Goal: Entertainment & Leisure: Consume media (video, audio)

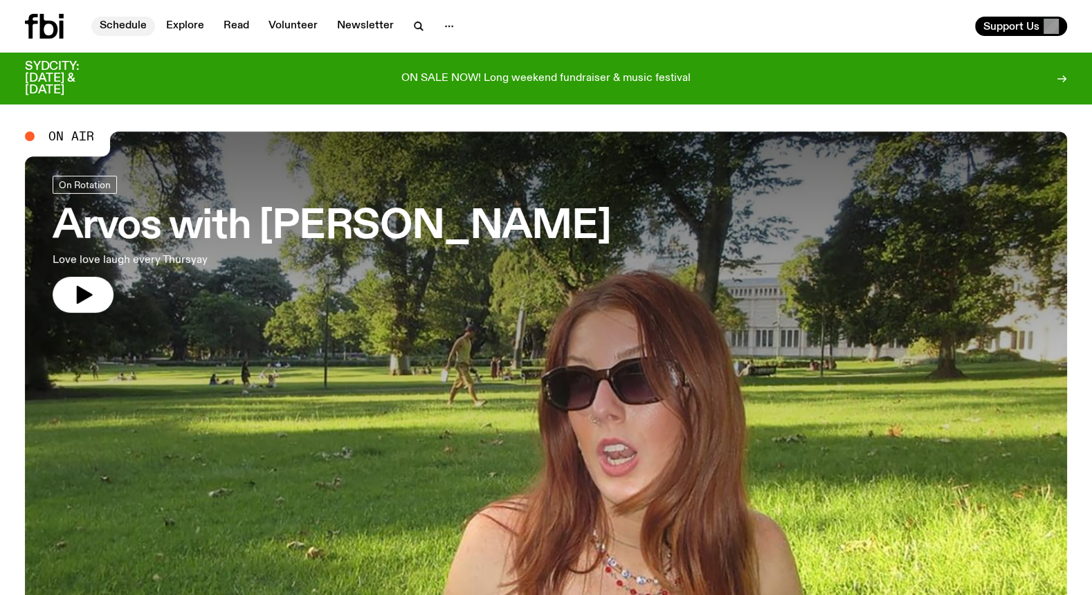
click at [113, 24] on link "Schedule" at bounding box center [123, 26] width 64 height 19
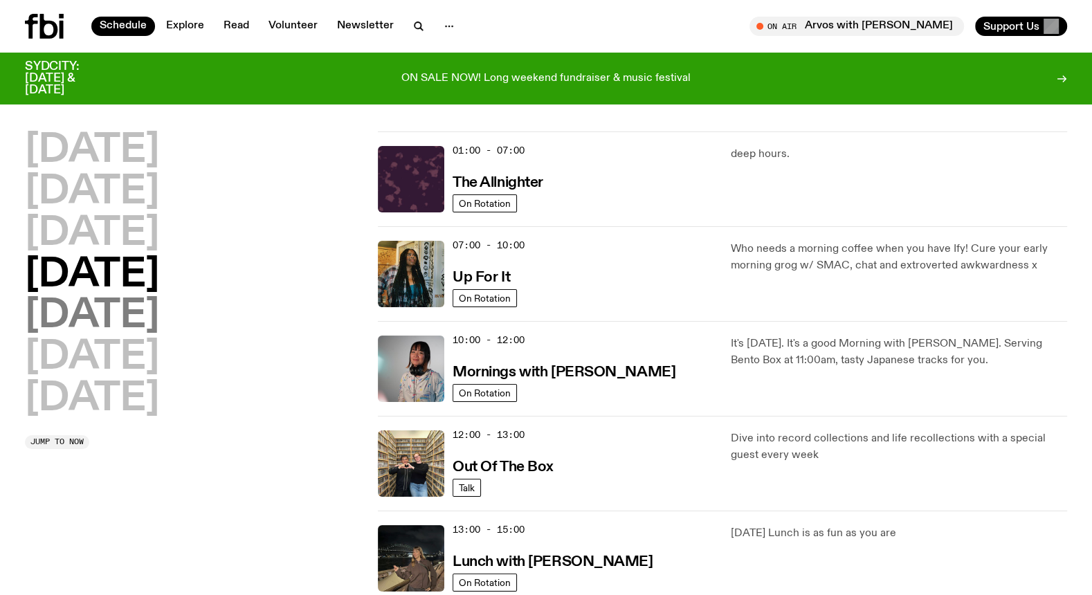
click at [74, 302] on h2 "[DATE]" at bounding box center [92, 316] width 134 height 39
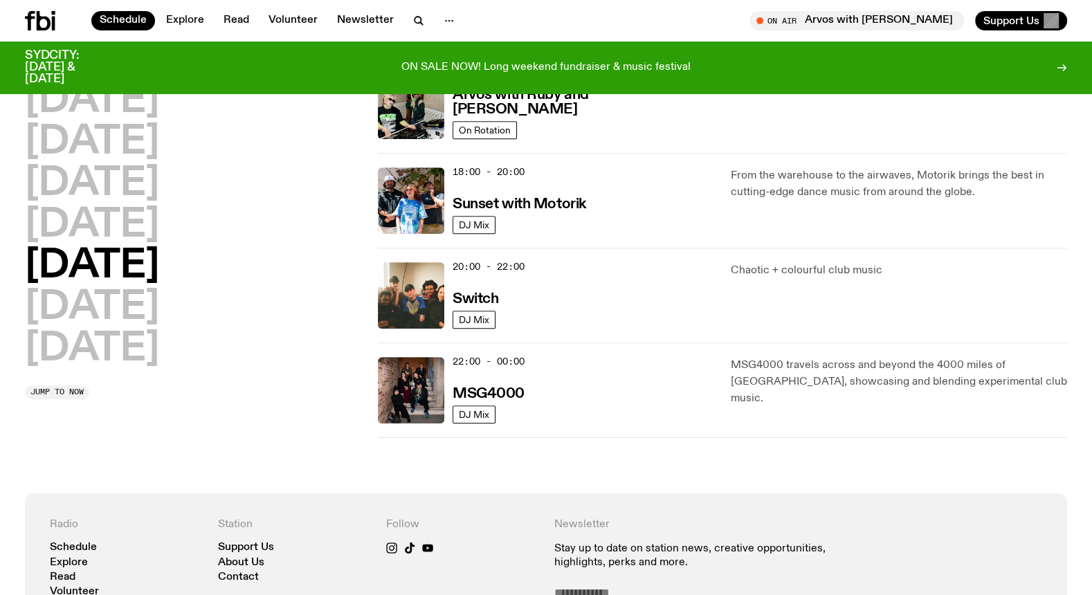
scroll to position [641, 0]
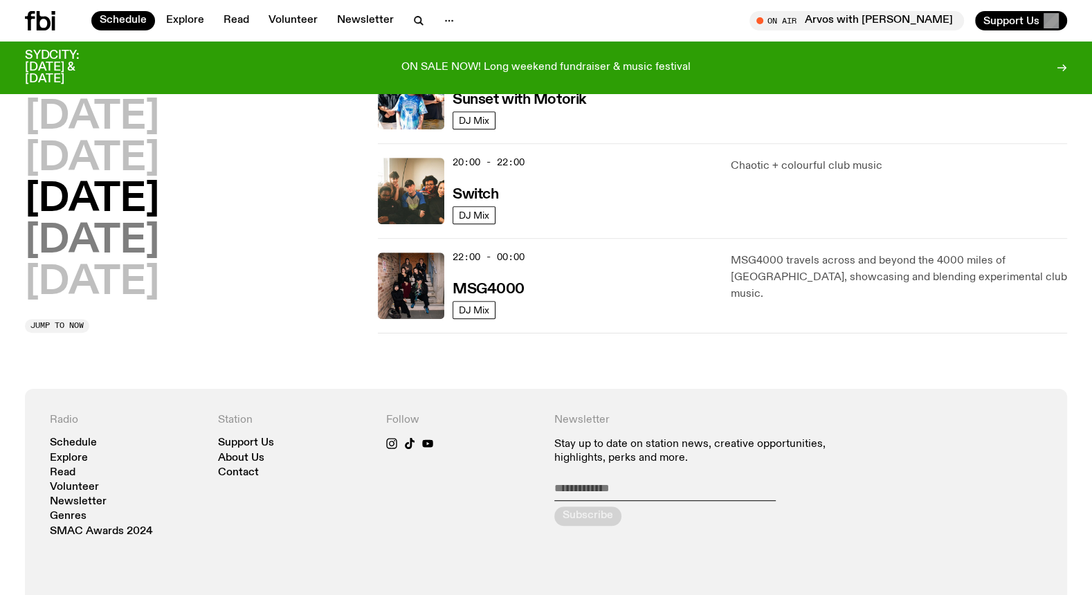
click at [103, 251] on h2 "[DATE]" at bounding box center [92, 241] width 134 height 39
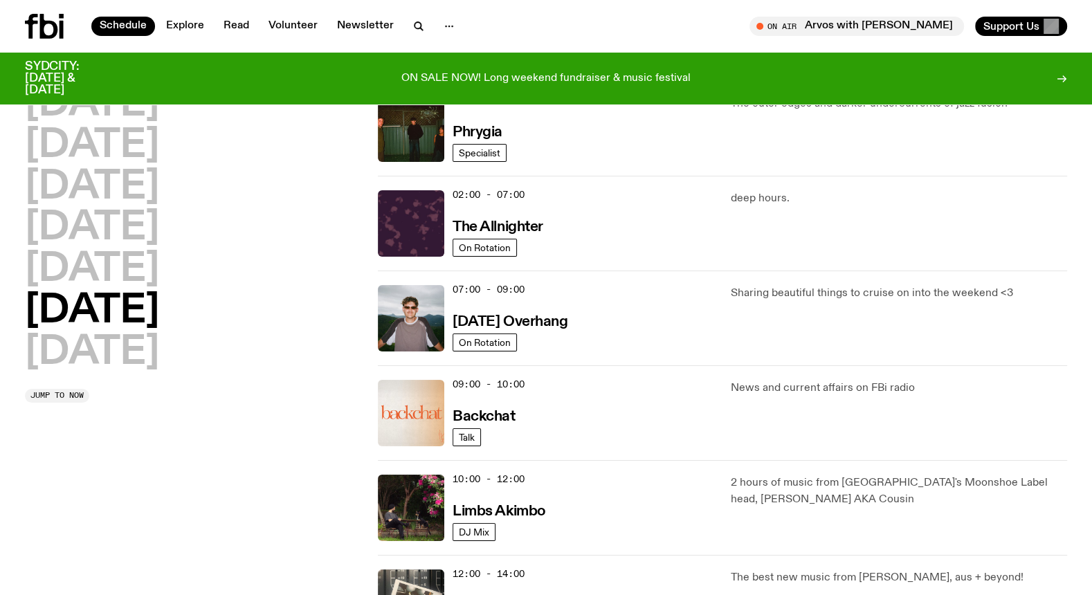
scroll to position [0, 0]
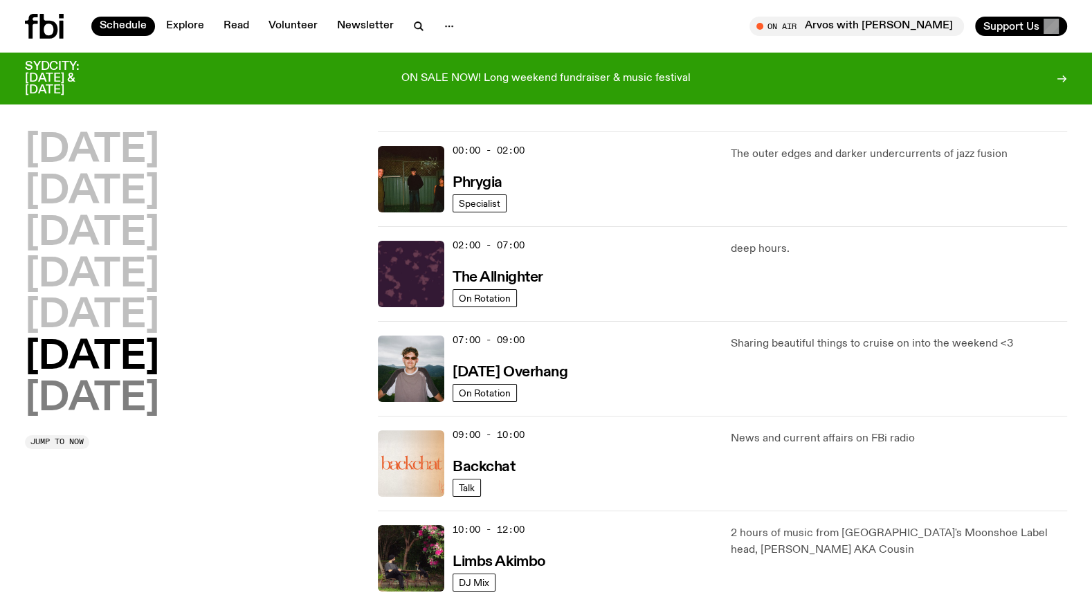
click at [87, 394] on h2 "[DATE]" at bounding box center [92, 399] width 134 height 39
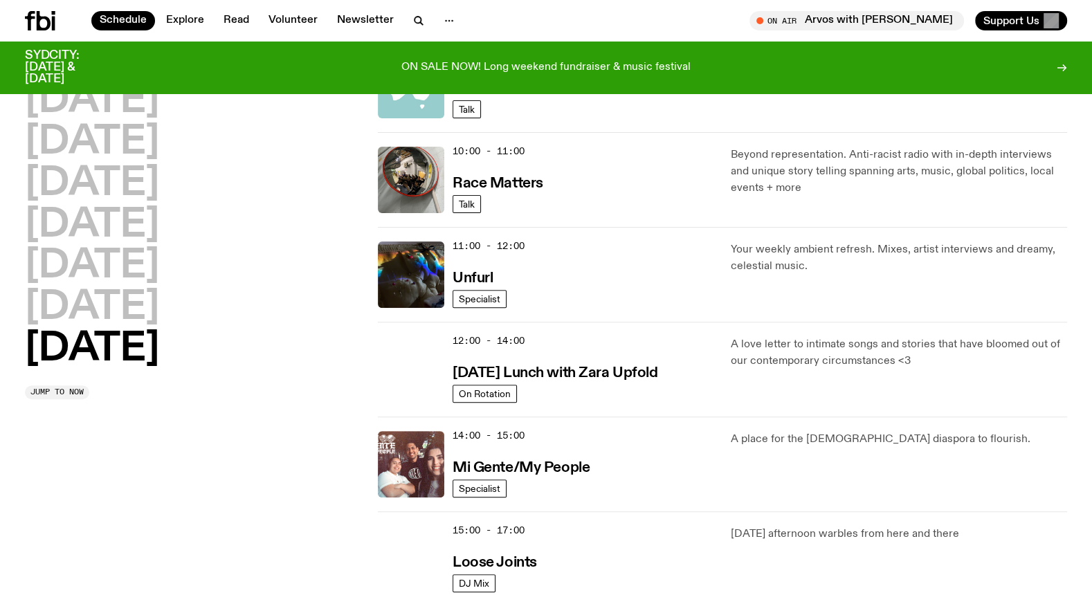
scroll to position [302, 0]
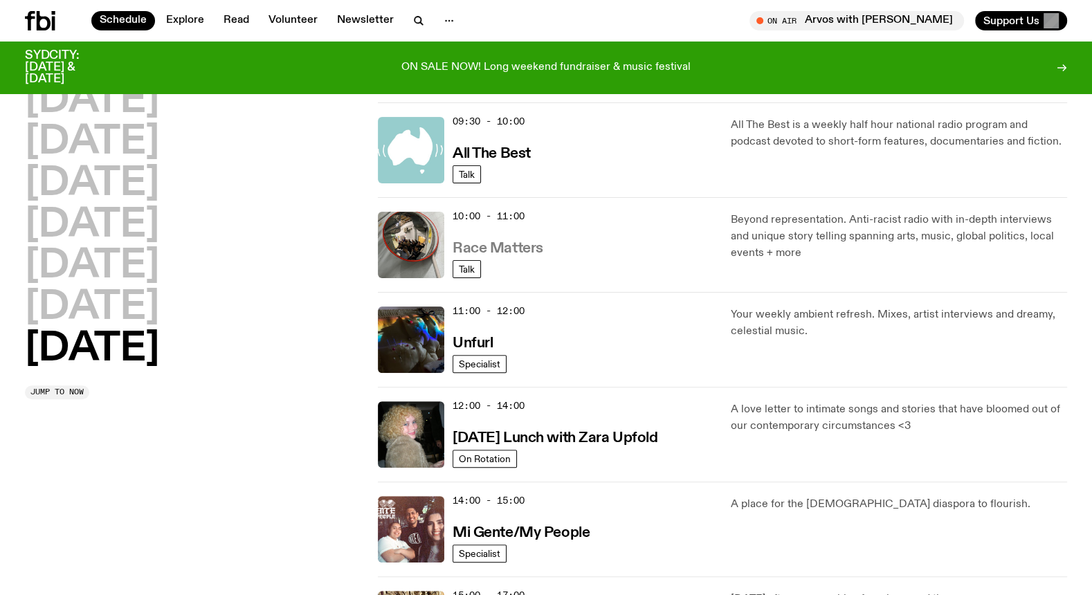
click at [500, 248] on h3 "Race Matters" at bounding box center [498, 249] width 91 height 15
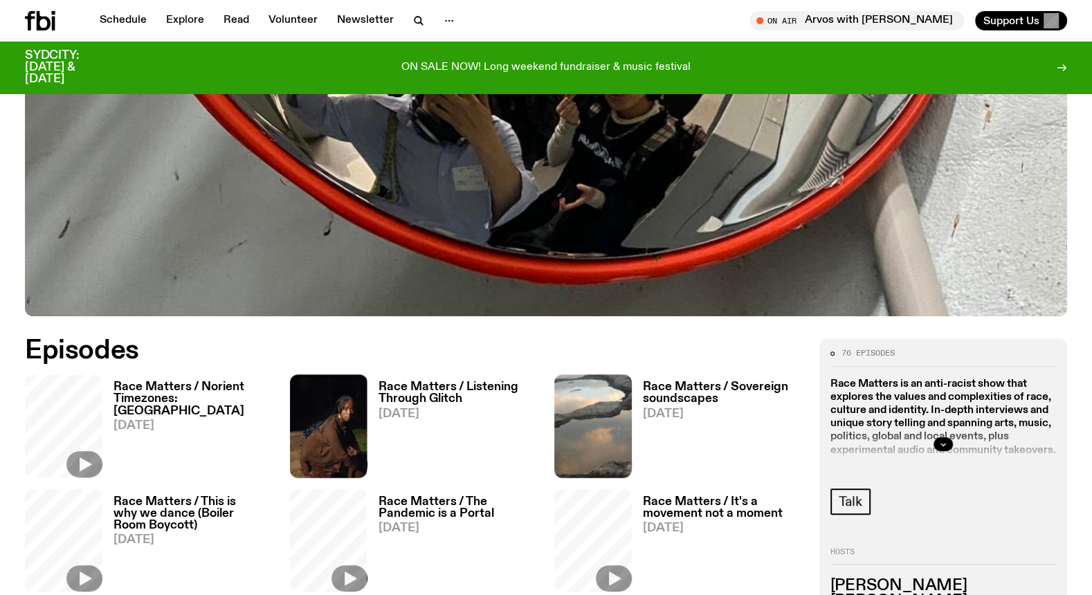
scroll to position [655, 0]
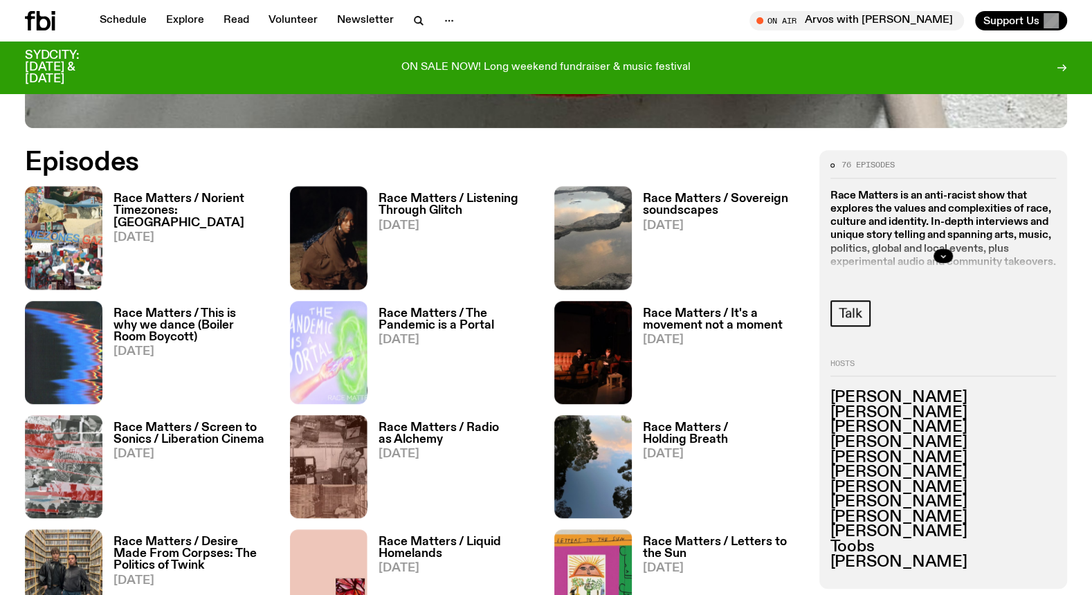
click at [180, 203] on h3 "Race Matters / Norient Timezones: [GEOGRAPHIC_DATA]" at bounding box center [193, 210] width 160 height 35
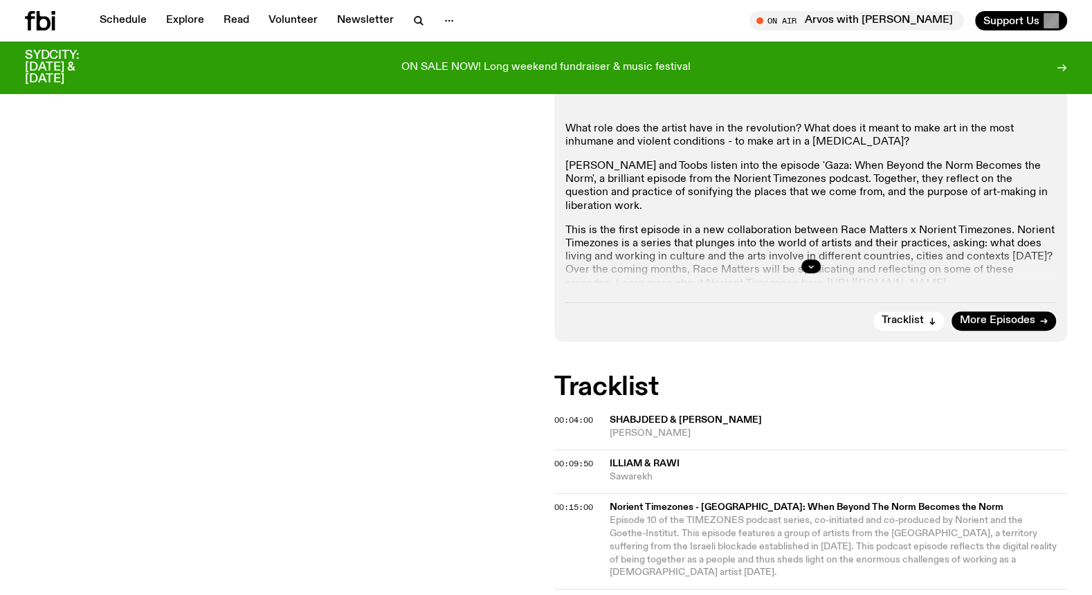
scroll to position [279, 0]
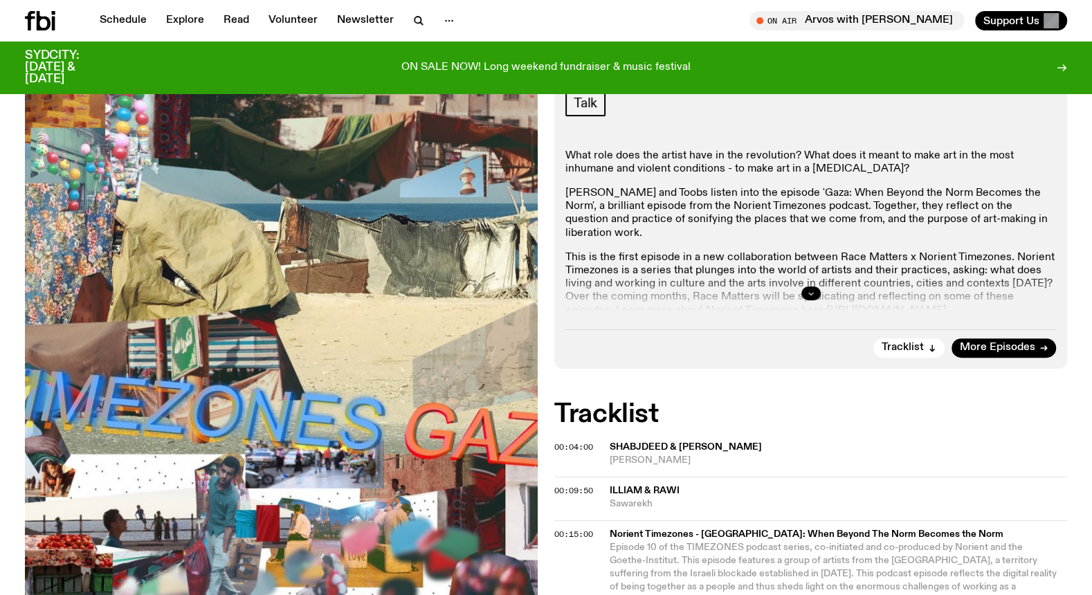
click at [809, 293] on icon "button" at bounding box center [811, 293] width 8 height 8
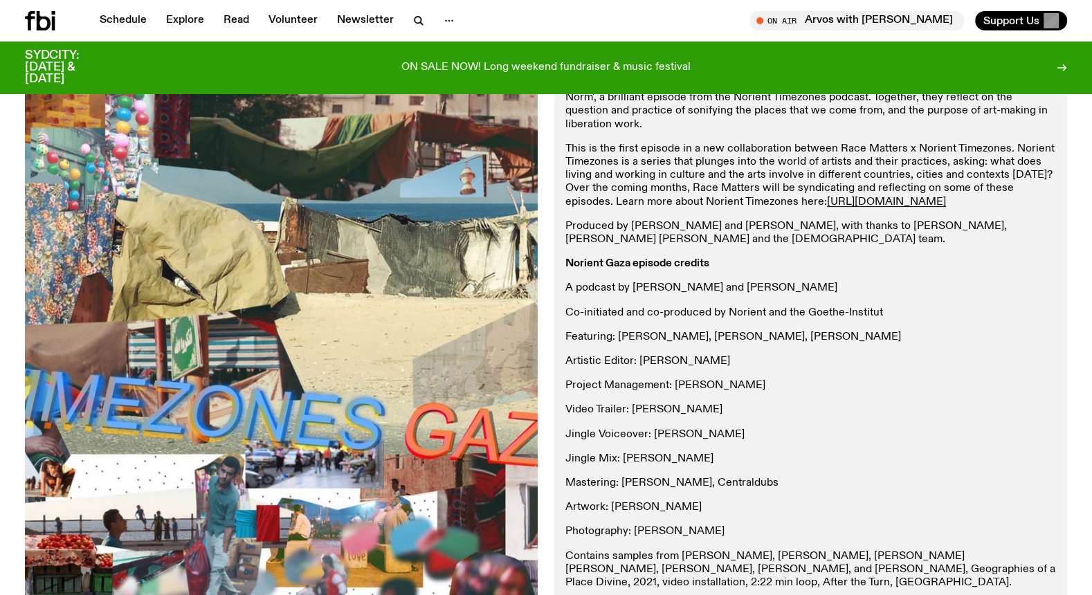
scroll to position [0, 0]
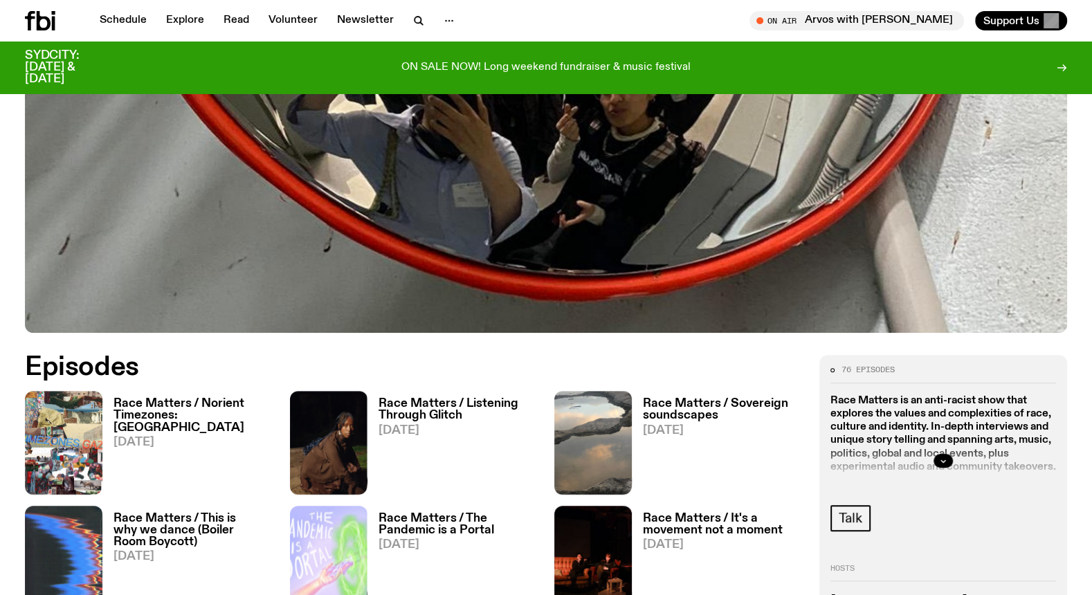
scroll to position [451, 0]
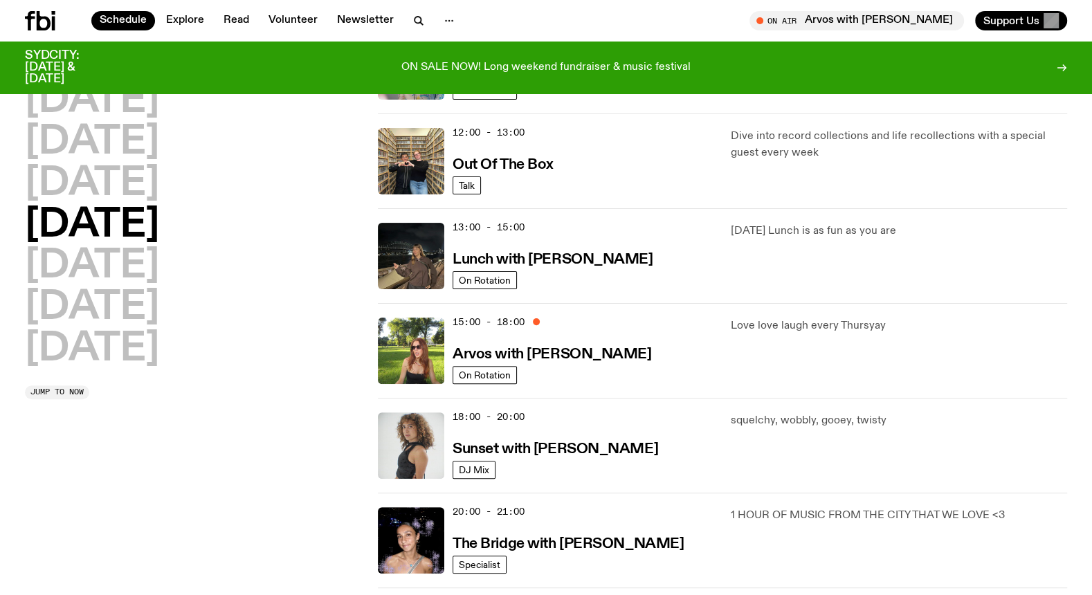
scroll to position [291, 0]
click at [112, 313] on h2 "[DATE]" at bounding box center [92, 308] width 134 height 39
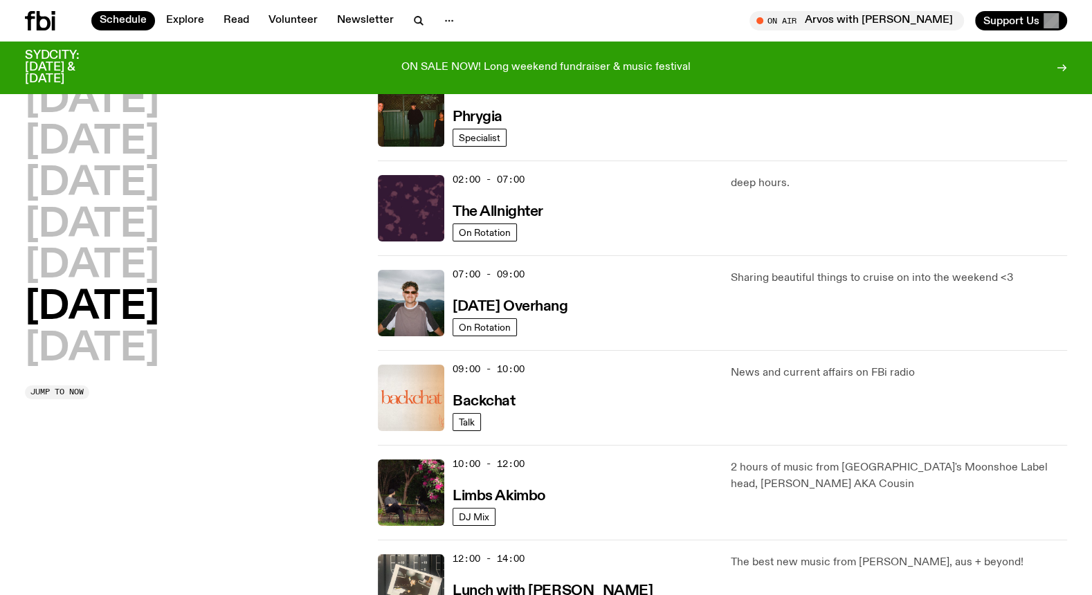
scroll to position [38, 0]
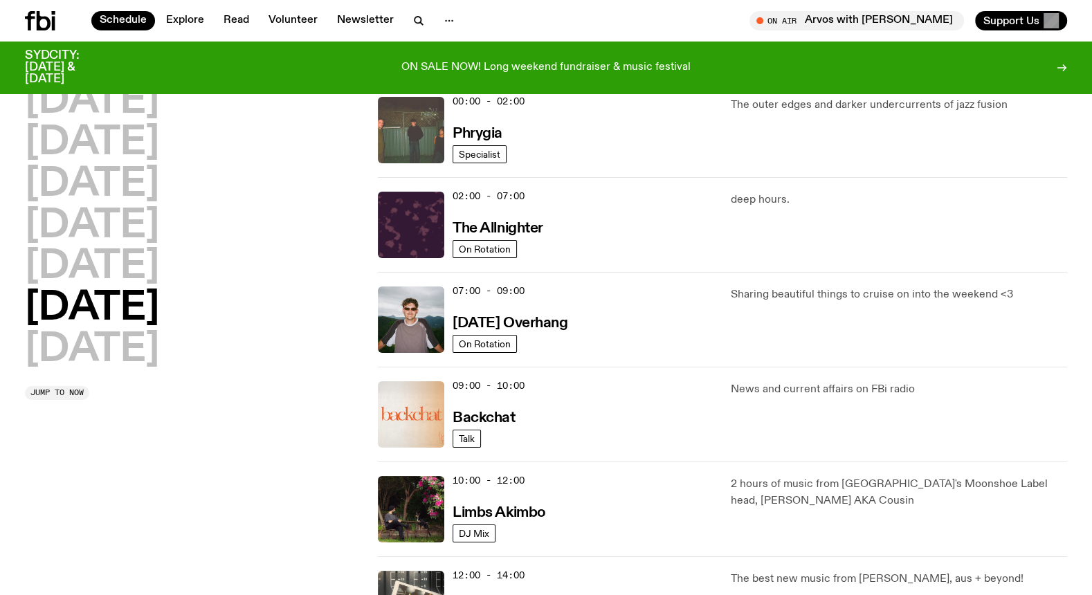
click at [416, 129] on img at bounding box center [411, 130] width 66 height 66
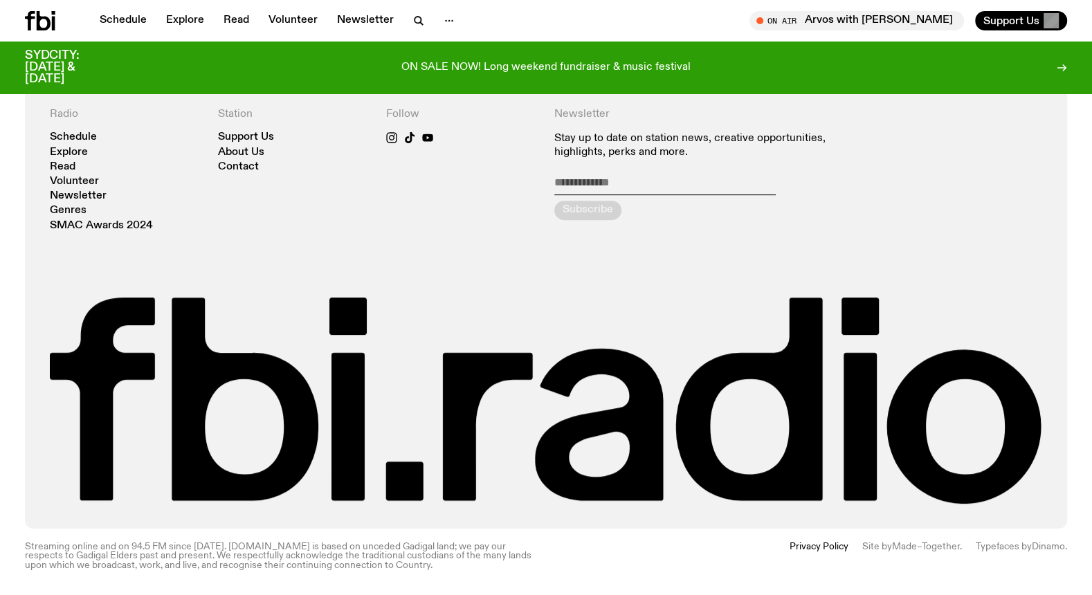
scroll to position [637, 0]
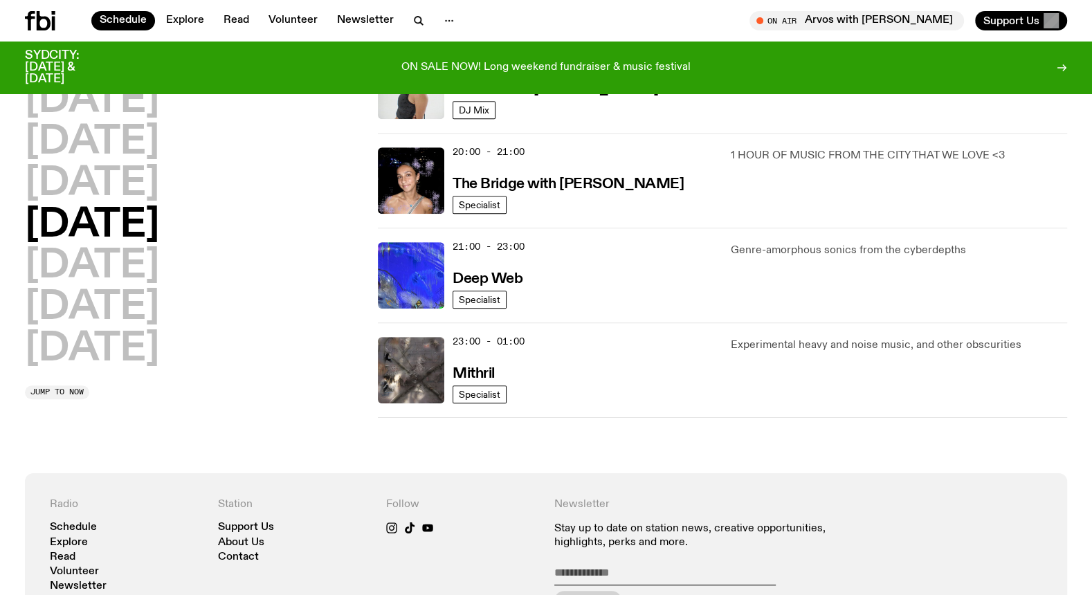
scroll to position [653, 0]
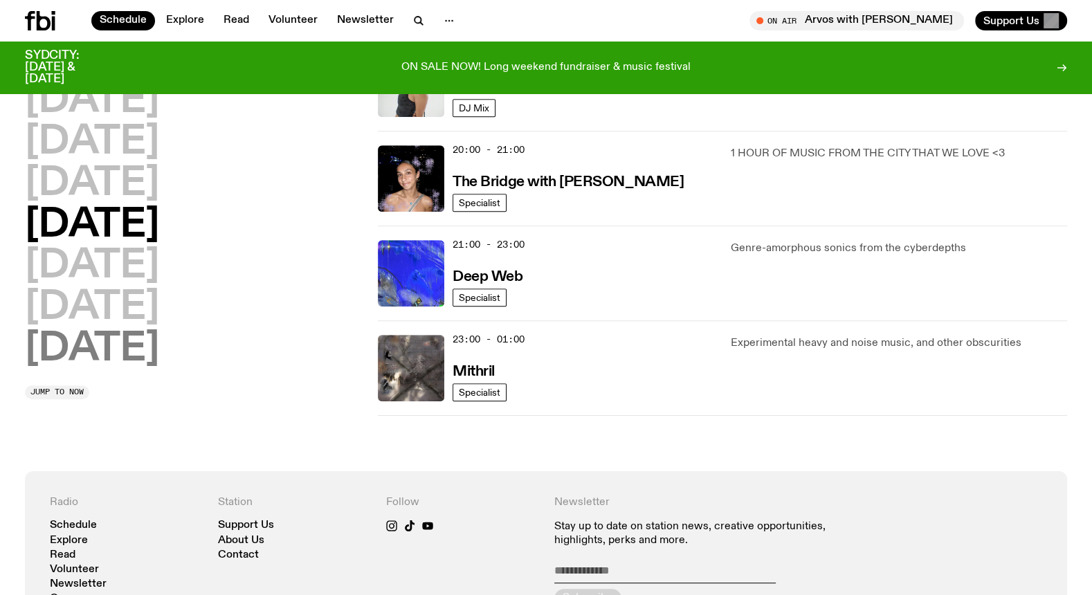
click at [144, 330] on h2 "[DATE]" at bounding box center [92, 349] width 134 height 39
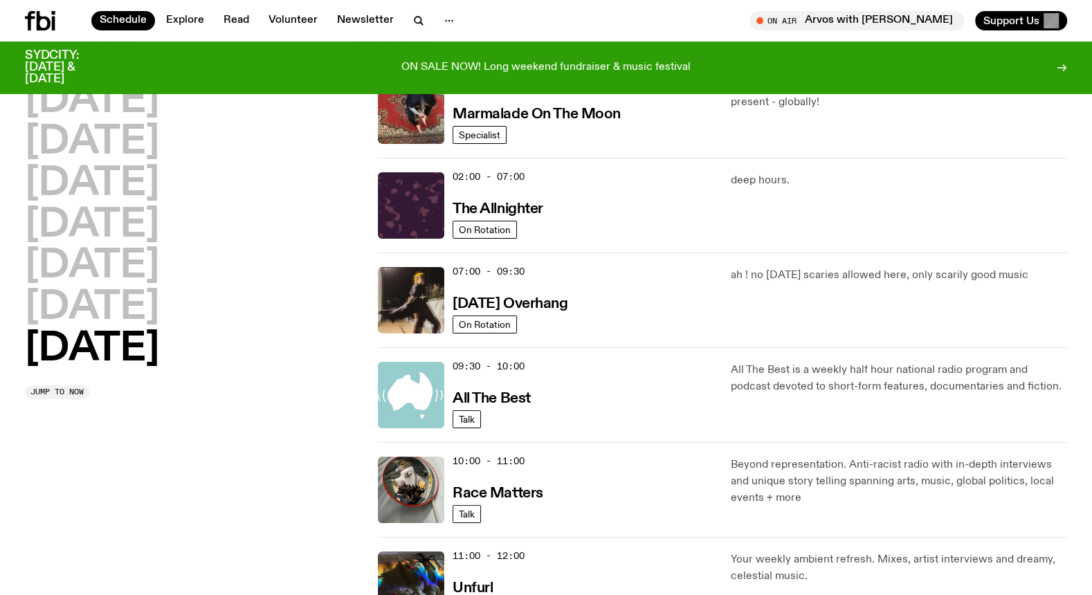
scroll to position [38, 0]
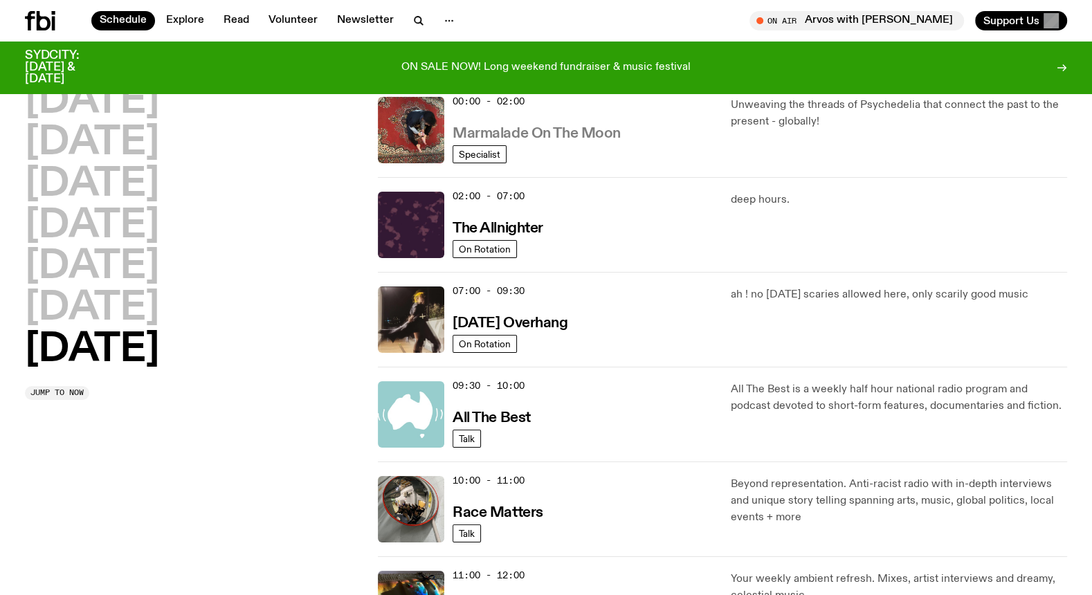
click at [581, 128] on h3 "Marmalade On The Moon" at bounding box center [537, 134] width 168 height 15
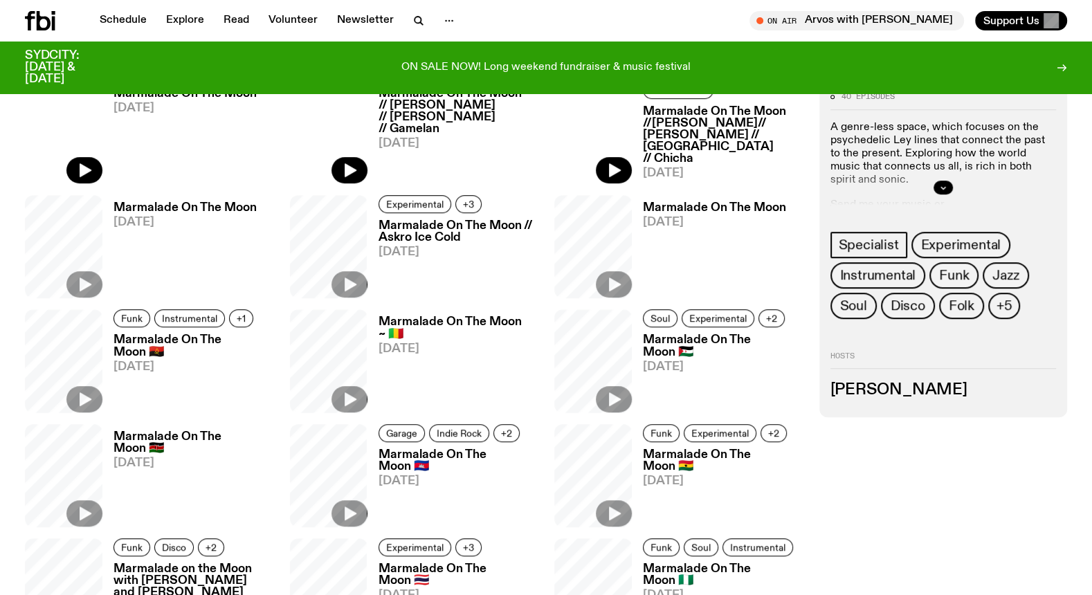
scroll to position [747, 0]
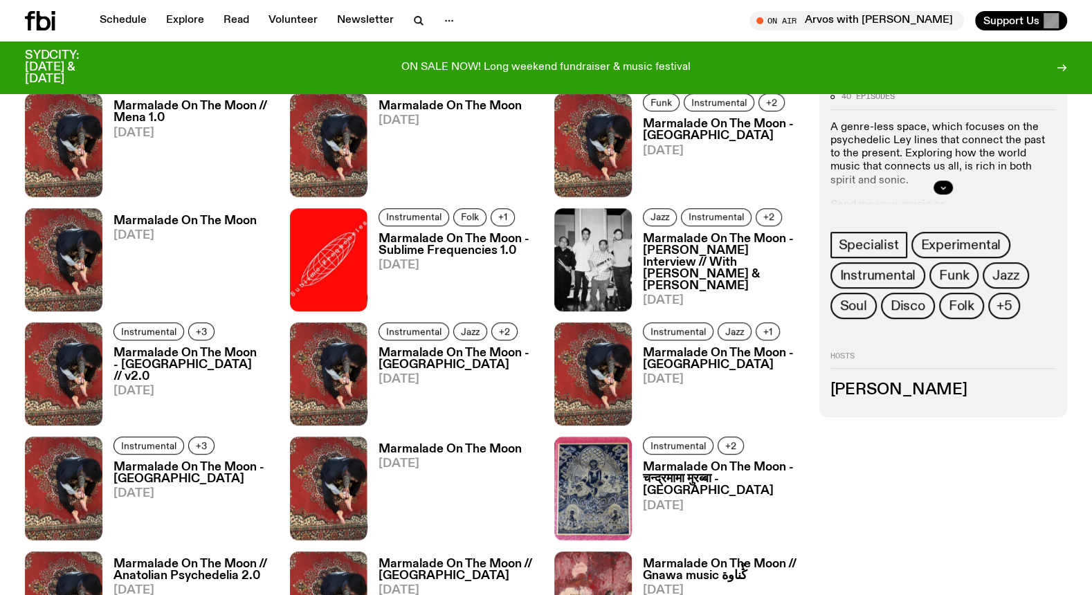
click at [712, 474] on h3 "Marmalade On The Moon - चन्द्रमामा मुरब्बा - [GEOGRAPHIC_DATA]" at bounding box center [723, 479] width 160 height 35
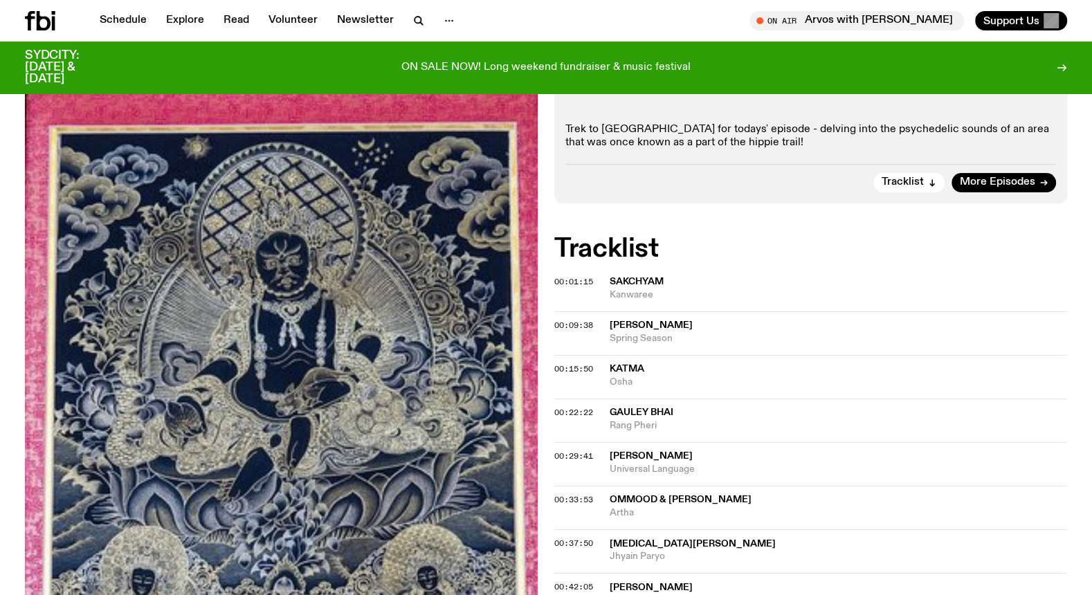
scroll to position [291, 0]
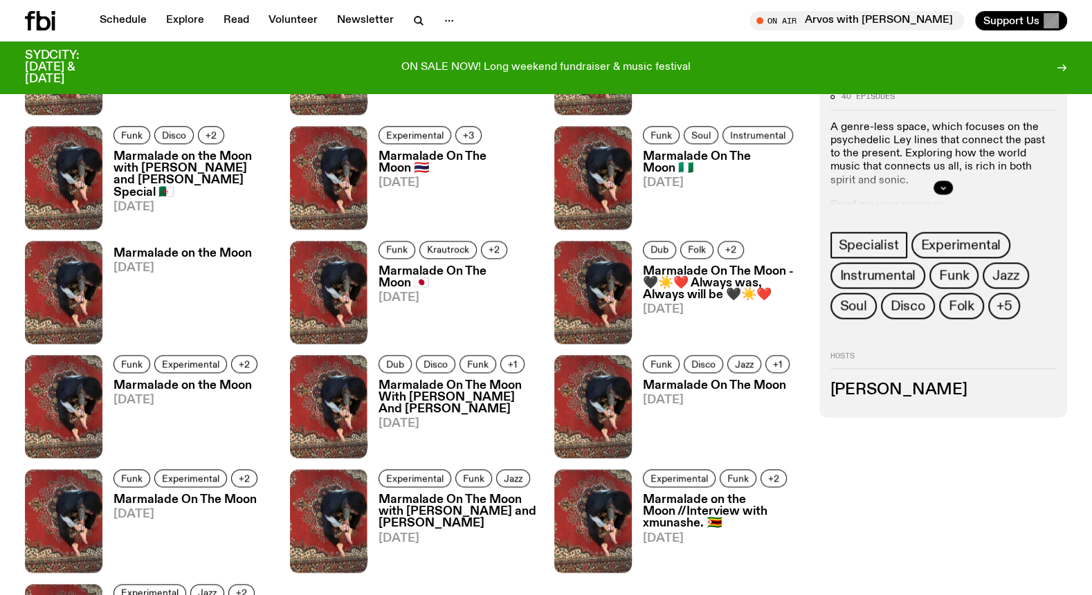
scroll to position [1746, 0]
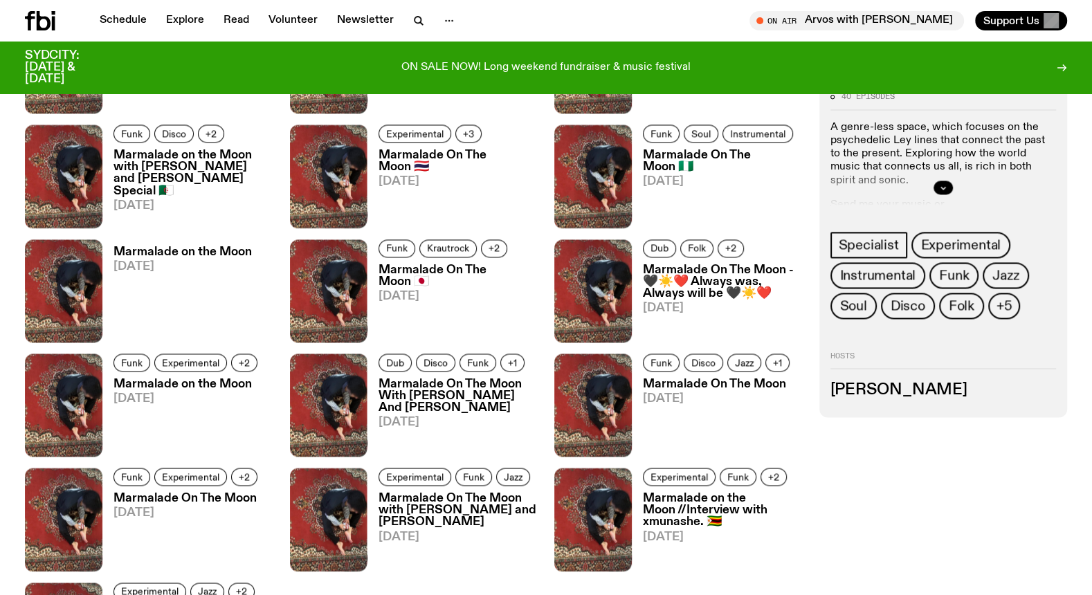
click at [420, 380] on h3 "Marmalade On The Moon With [PERSON_NAME] And [PERSON_NAME]" at bounding box center [459, 396] width 160 height 35
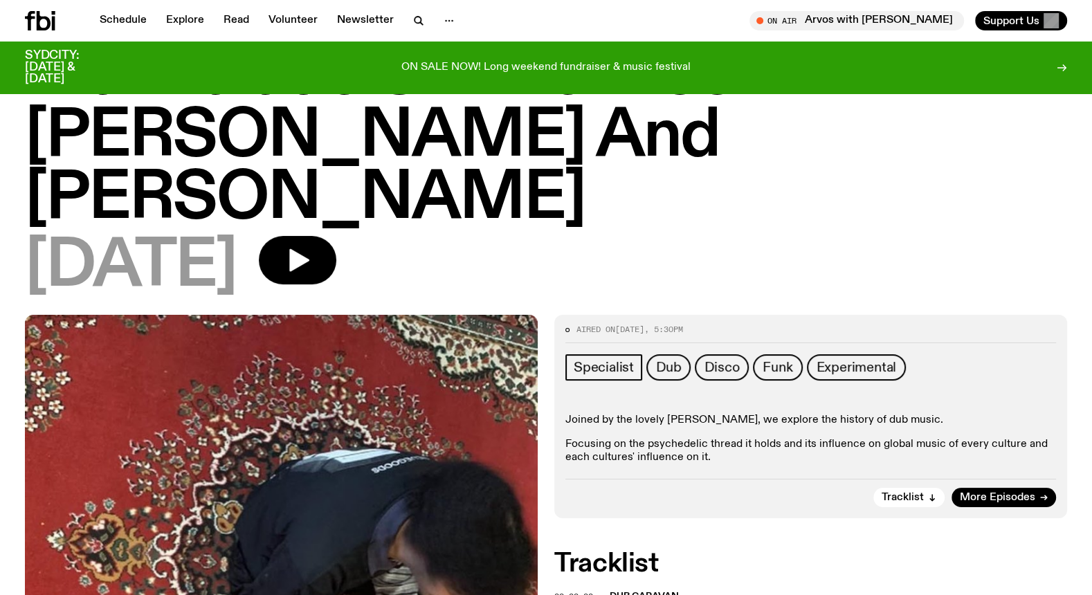
scroll to position [81, 0]
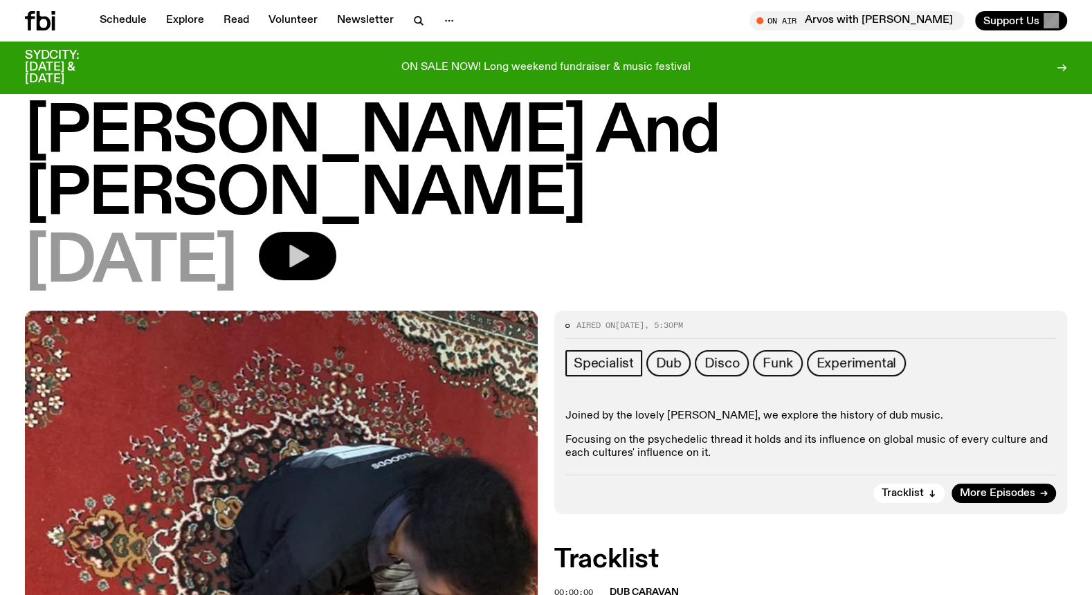
click at [311, 253] on icon "button" at bounding box center [298, 256] width 28 height 28
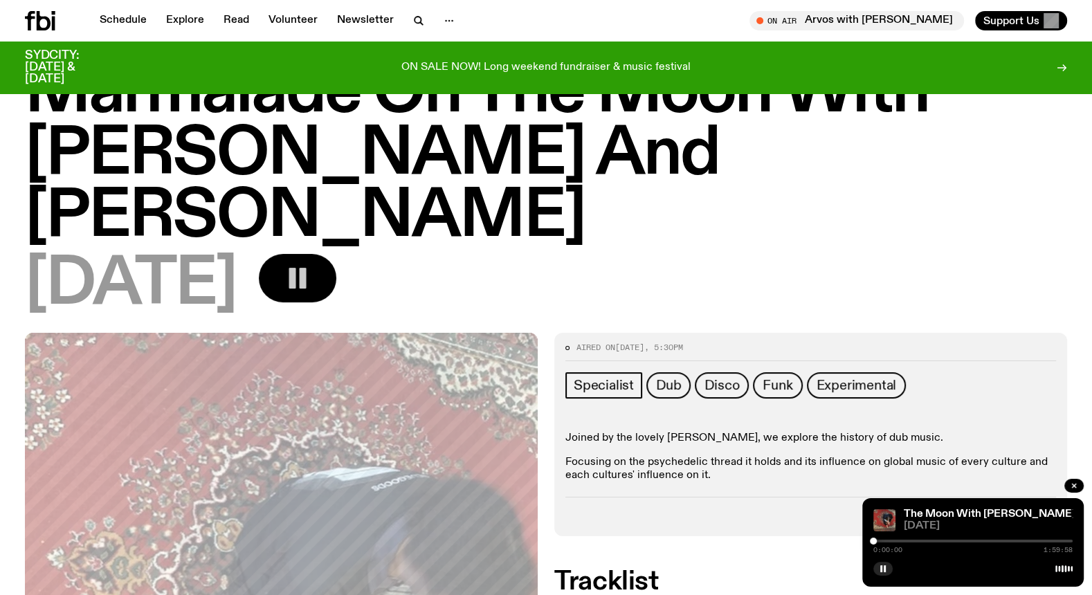
scroll to position [55, 0]
